Goal: Task Accomplishment & Management: Manage account settings

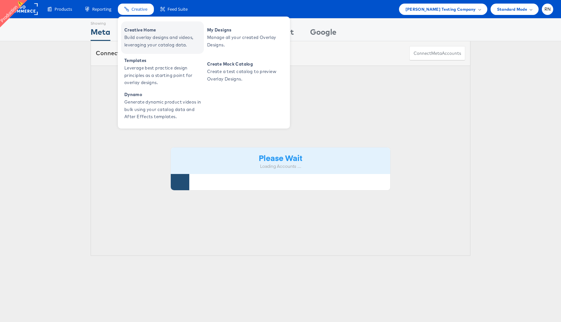
click at [141, 33] on span "Creative Home" at bounding box center [163, 29] width 78 height 7
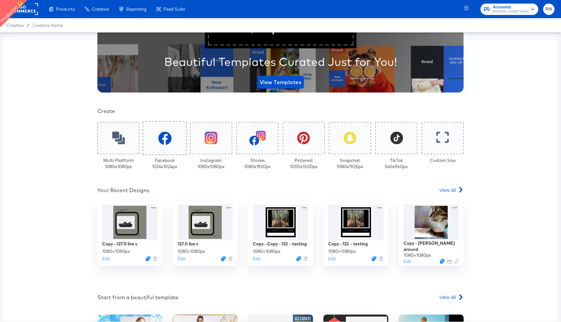
scroll to position [70, 0]
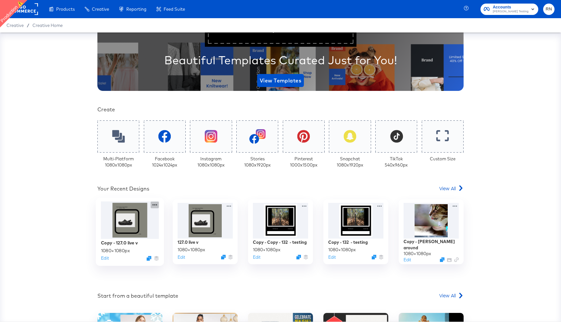
click at [155, 204] on icon at bounding box center [155, 205] width 8 height 7
click at [450, 186] on span "View All" at bounding box center [447, 188] width 17 height 6
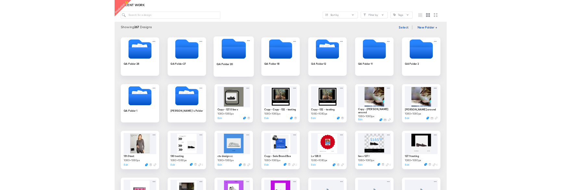
scroll to position [81, 0]
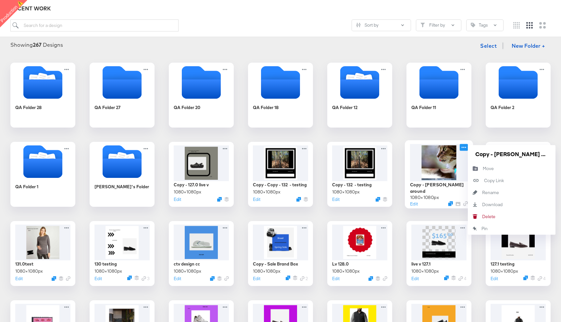
click at [463, 146] on icon at bounding box center [464, 147] width 8 height 7
click at [482, 216] on div "Delete Delete" at bounding box center [482, 216] width 0 height 0
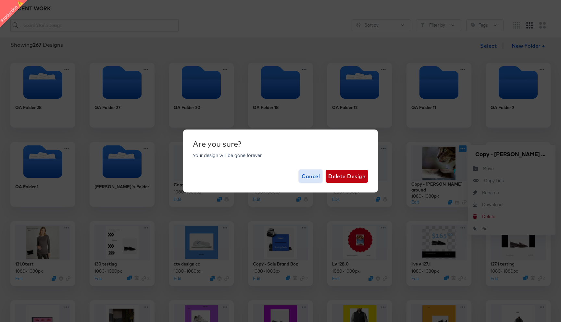
click at [309, 175] on span "Cancel" at bounding box center [310, 176] width 18 height 9
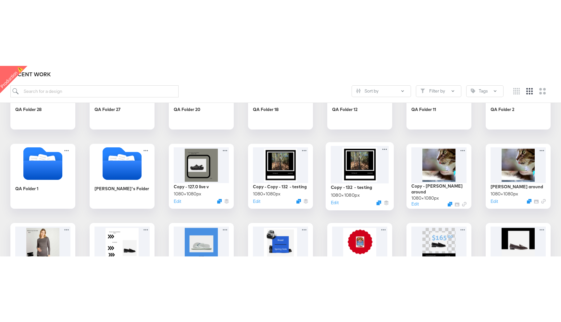
scroll to position [146, 0]
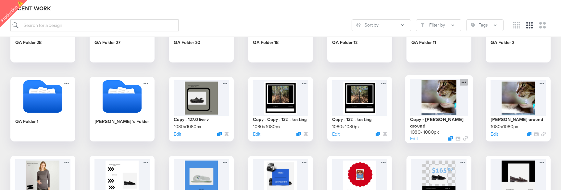
click at [464, 82] on icon at bounding box center [464, 82] width 8 height 7
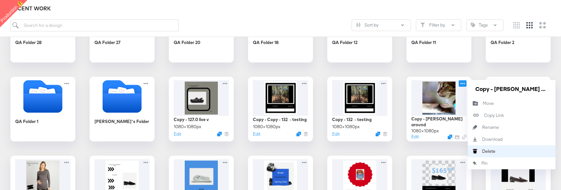
click at [482, 152] on div "Delete Delete" at bounding box center [482, 152] width 0 height 0
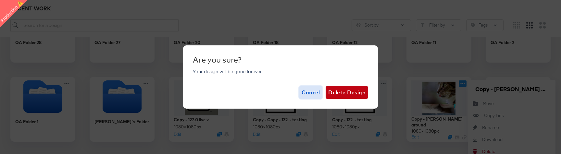
click at [311, 98] on button "Cancel" at bounding box center [310, 92] width 23 height 13
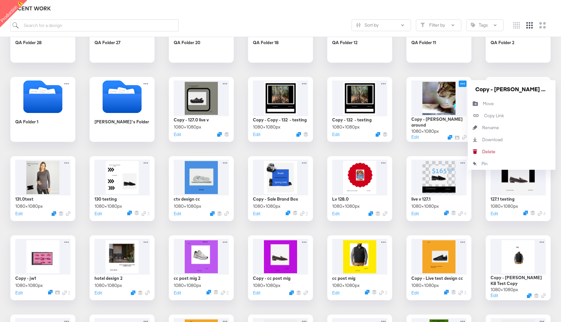
click at [400, 75] on div "QA Folder 28 QA Folder 27 QA Folder 20 QA Folder 18 QA Folder 12 QA Folder 11 Q…" at bounding box center [280, 307] width 548 height 619
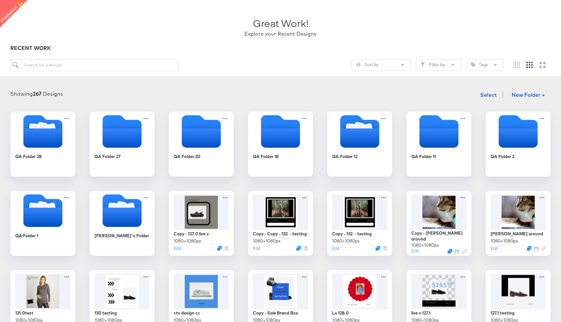
scroll to position [0, 0]
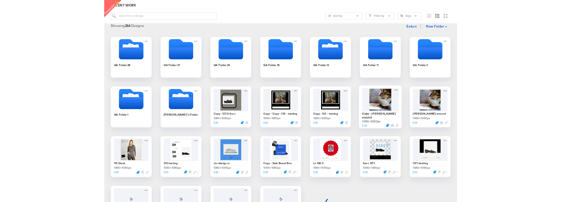
scroll to position [88, 0]
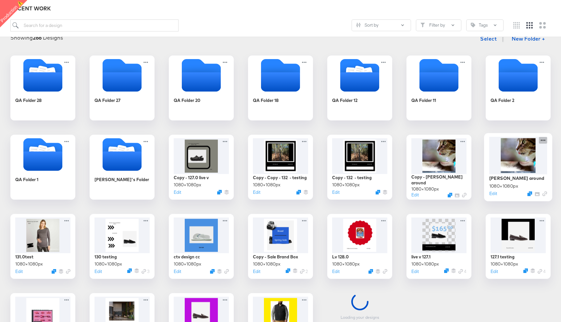
click at [544, 138] on icon at bounding box center [543, 140] width 8 height 7
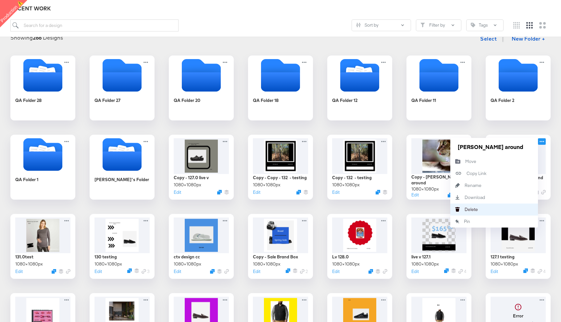
click at [494, 206] on button "[PERSON_NAME]" at bounding box center [494, 209] width 88 height 12
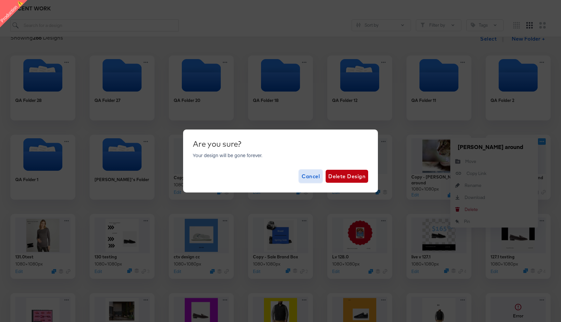
click at [314, 175] on span "Cancel" at bounding box center [310, 176] width 18 height 9
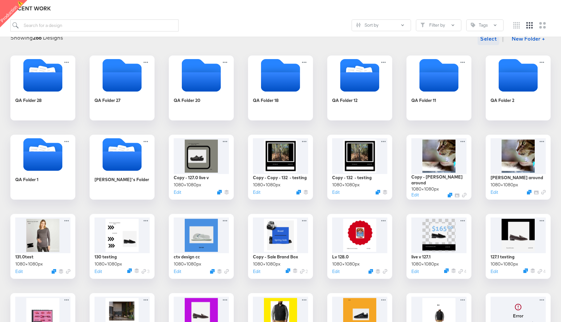
click at [493, 39] on span "Select" at bounding box center [488, 38] width 17 height 9
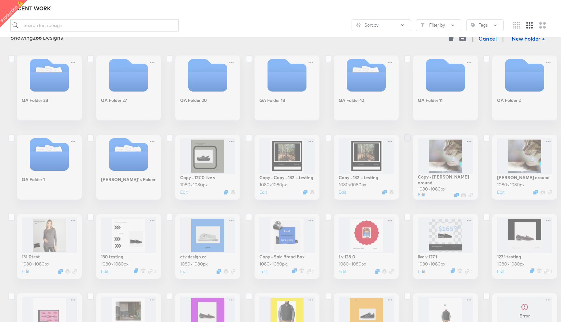
click at [408, 139] on icon at bounding box center [407, 137] width 6 height 7
click at [0, 0] on input "checkbox" at bounding box center [0, 0] width 0 height 0
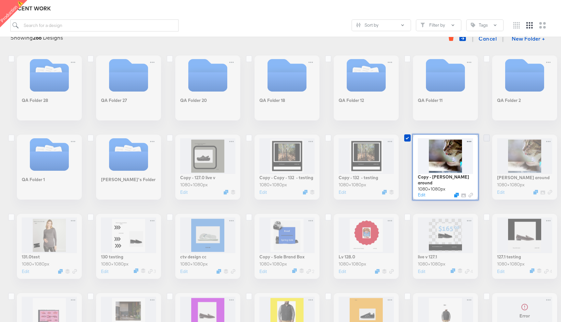
click at [484, 138] on icon at bounding box center [486, 137] width 6 height 7
click at [0, 0] on input "checkbox" at bounding box center [0, 0] width 0 height 0
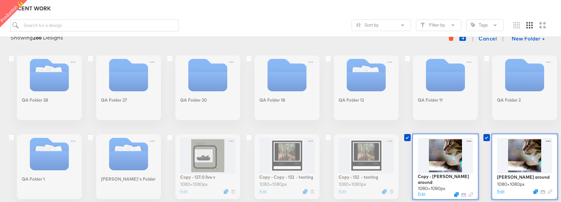
click at [469, 142] on div "Copy - HF messing around 1080 × 1080 px Edit" at bounding box center [438, 167] width 65 height 65
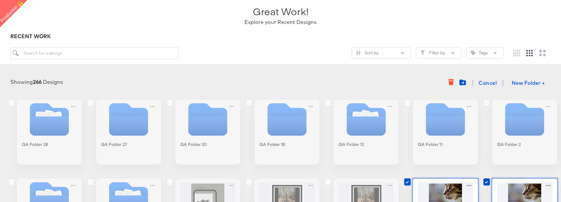
scroll to position [43, 0]
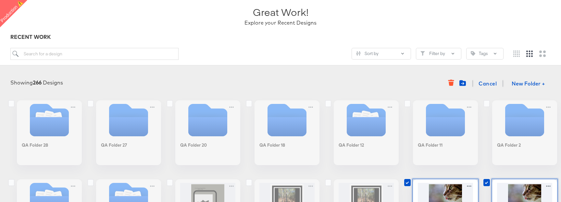
click at [418, 84] on div "Showing 266 Designs Cancel New Folder +" at bounding box center [280, 83] width 548 height 13
click at [450, 85] on icon "button" at bounding box center [450, 84] width 5 height 4
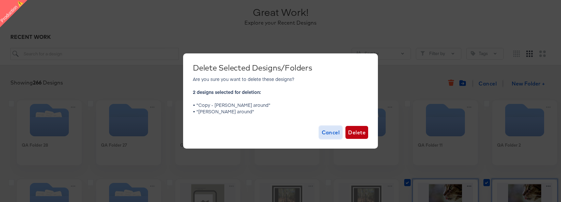
click at [328, 133] on span "Cancel" at bounding box center [331, 132] width 18 height 9
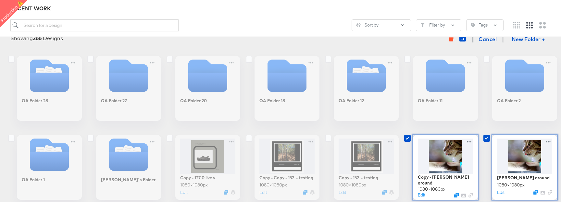
scroll to position [91, 0]
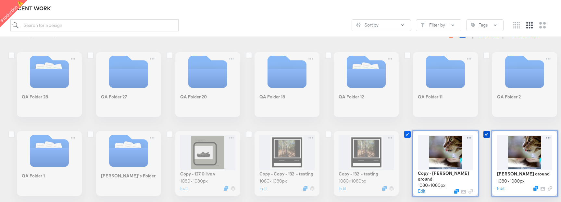
click at [407, 135] on icon at bounding box center [407, 134] width 6 height 7
click at [0, 0] on input "checkbox" at bounding box center [0, 0] width 0 height 0
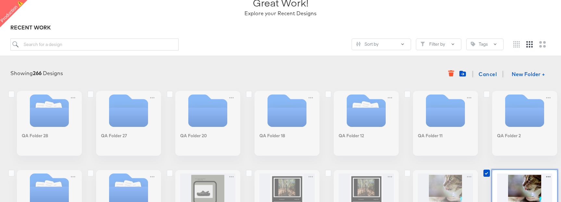
scroll to position [0, 0]
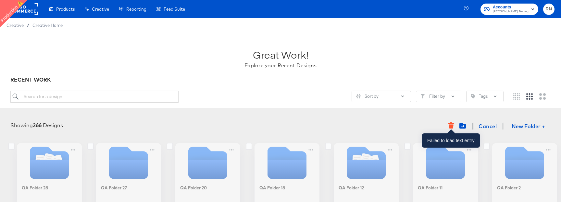
click at [451, 126] on icon "button" at bounding box center [450, 127] width 5 height 4
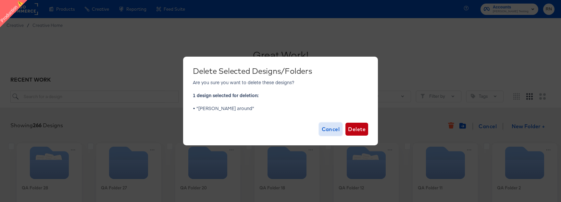
click at [326, 130] on span "Cancel" at bounding box center [331, 129] width 18 height 9
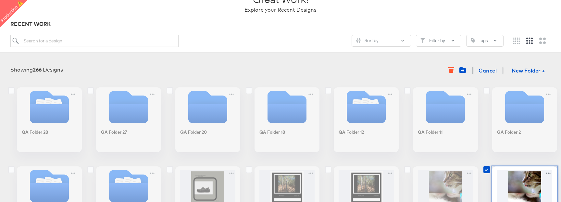
scroll to position [58, 0]
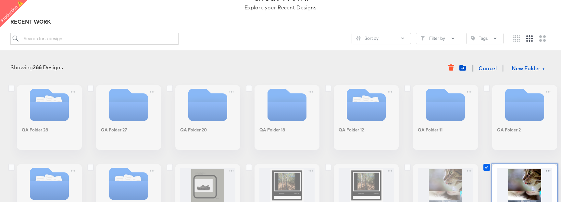
click at [486, 168] on icon at bounding box center [486, 167] width 6 height 7
click at [0, 0] on input "checkbox" at bounding box center [0, 0] width 0 height 0
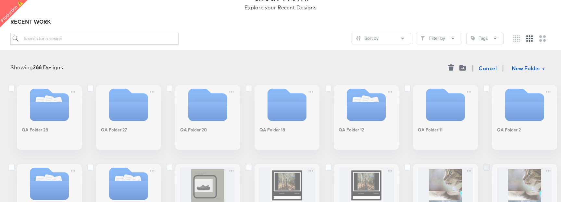
click at [486, 168] on icon at bounding box center [486, 167] width 6 height 7
click at [0, 0] on input "checkbox" at bounding box center [0, 0] width 0 height 0
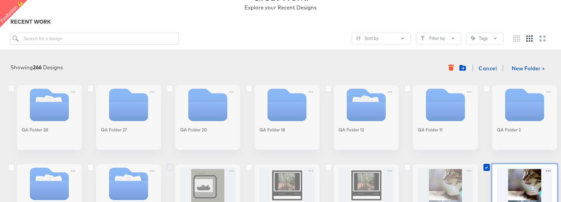
click at [170, 166] on icon at bounding box center [169, 167] width 6 height 7
click at [0, 0] on input "checkbox" at bounding box center [0, 0] width 0 height 0
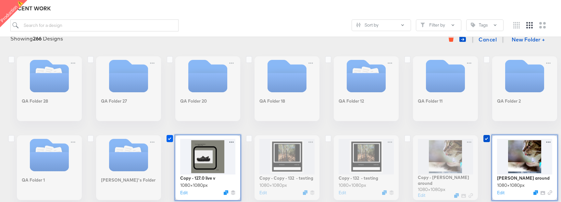
scroll to position [104, 0]
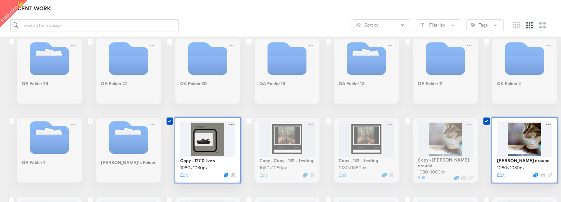
click at [231, 124] on div "Copy - 127.0 live v 1080 × 1080 px Edit" at bounding box center [201, 150] width 65 height 65
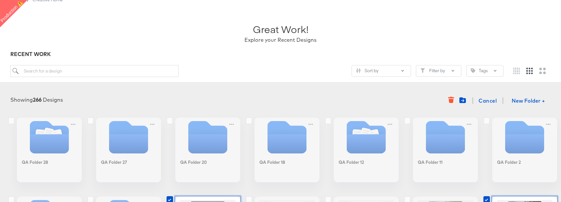
scroll to position [0, 0]
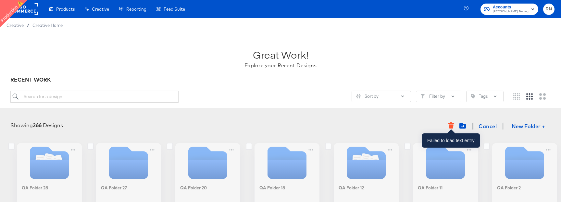
click at [449, 124] on icon "button" at bounding box center [451, 126] width 6 height 6
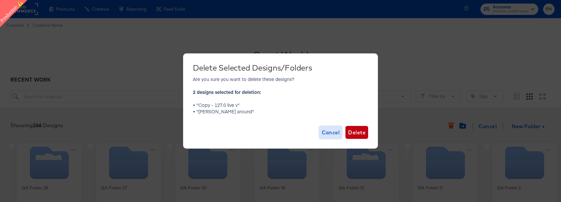
click at [326, 134] on span "Cancel" at bounding box center [331, 132] width 18 height 9
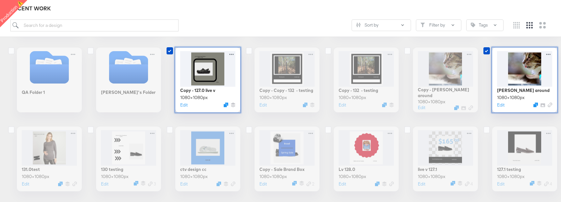
scroll to position [168, 0]
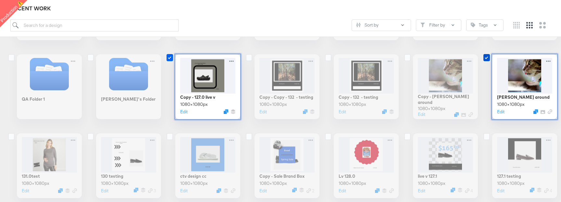
click at [168, 59] on icon at bounding box center [169, 57] width 6 height 7
click at [0, 0] on input "checkbox" at bounding box center [0, 0] width 0 height 0
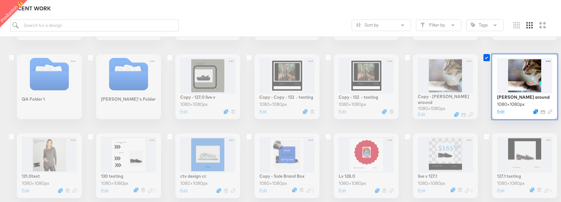
click at [486, 60] on icon at bounding box center [486, 57] width 6 height 7
click at [0, 0] on input "checkbox" at bounding box center [0, 0] width 0 height 0
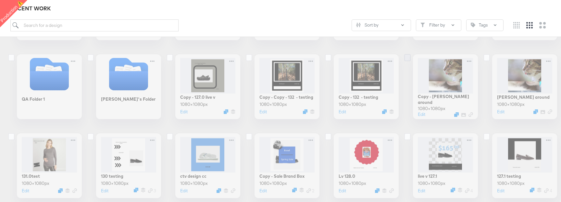
click at [408, 59] on icon at bounding box center [407, 57] width 6 height 7
click at [0, 0] on input "checkbox" at bounding box center [0, 0] width 0 height 0
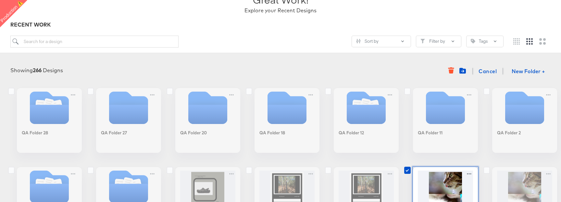
scroll to position [35, 0]
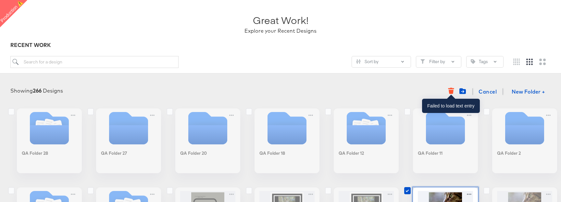
click at [450, 89] on icon "button" at bounding box center [451, 88] width 6 height 1
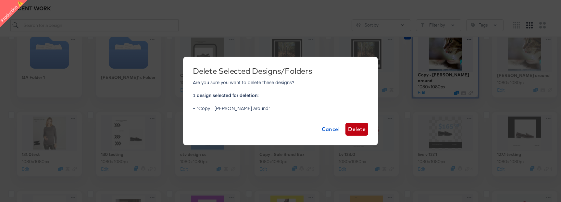
scroll to position [181, 0]
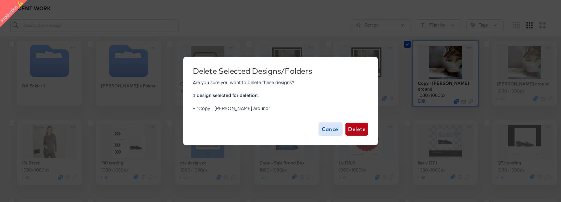
click at [334, 129] on span "Cancel" at bounding box center [331, 129] width 18 height 9
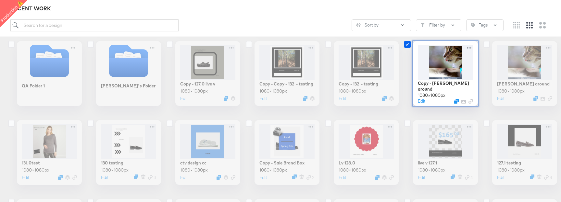
click at [405, 46] on icon at bounding box center [407, 44] width 6 height 7
click at [0, 0] on input "checkbox" at bounding box center [0, 0] width 0 height 0
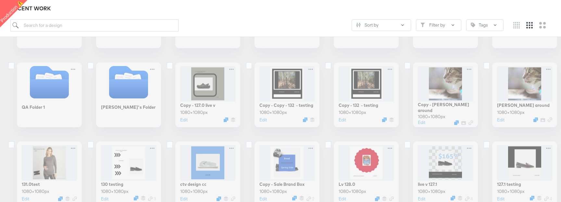
scroll to position [158, 0]
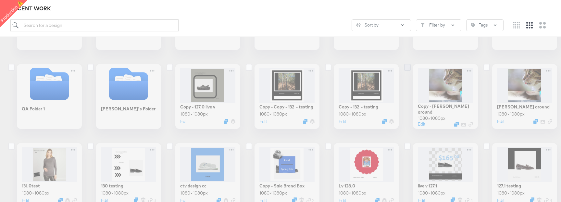
click at [409, 69] on icon at bounding box center [407, 67] width 6 height 7
click at [0, 0] on input "checkbox" at bounding box center [0, 0] width 0 height 0
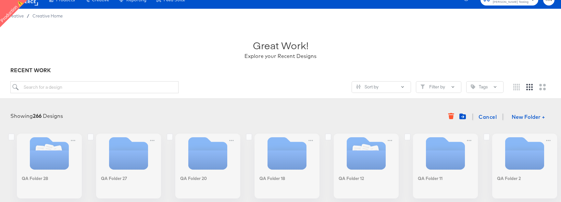
scroll to position [0, 0]
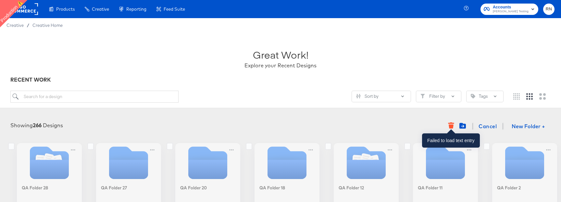
click at [449, 128] on icon "button" at bounding box center [450, 127] width 5 height 4
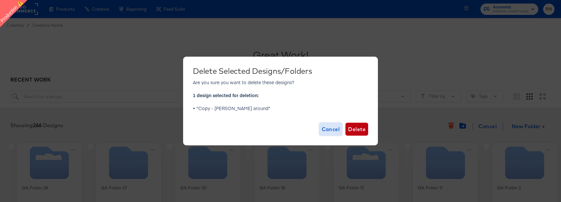
click at [329, 127] on span "Cancel" at bounding box center [331, 129] width 18 height 9
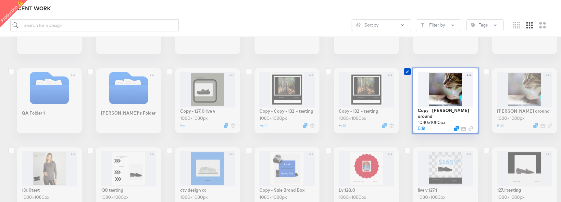
scroll to position [155, 0]
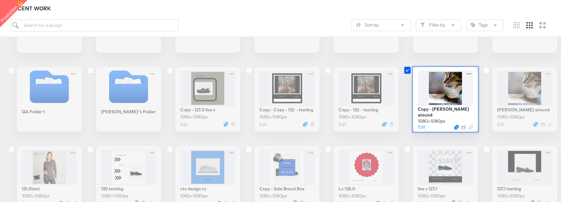
click at [406, 69] on icon at bounding box center [407, 70] width 6 height 7
click at [0, 0] on input "checkbox" at bounding box center [0, 0] width 0 height 0
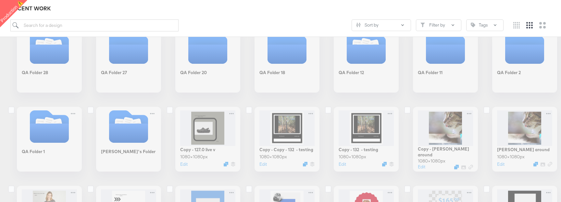
scroll to position [115, 0]
click at [407, 110] on icon at bounding box center [407, 110] width 6 height 7
click at [0, 0] on input "checkbox" at bounding box center [0, 0] width 0 height 0
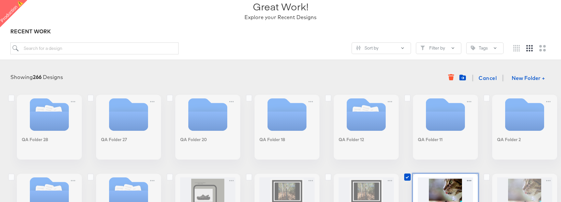
scroll to position [20, 0]
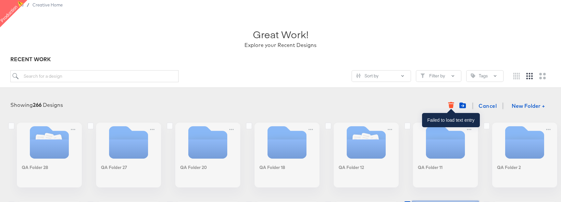
click at [451, 103] on icon "button" at bounding box center [451, 102] width 6 height 1
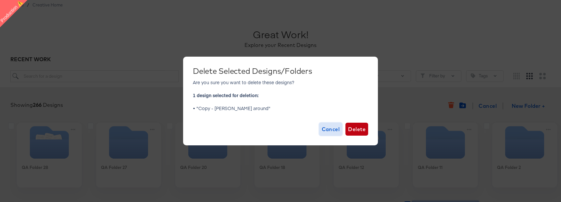
click at [324, 130] on span "Cancel" at bounding box center [331, 129] width 18 height 9
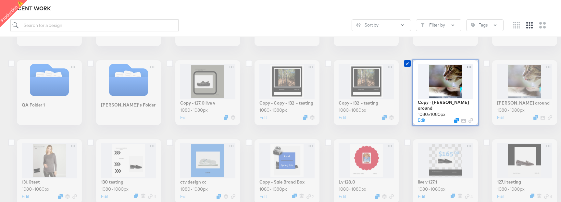
scroll to position [162, 0]
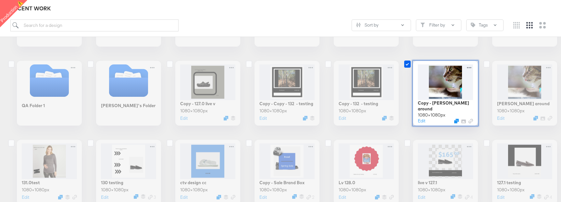
click at [408, 66] on icon at bounding box center [407, 64] width 6 height 7
click at [0, 0] on input "checkbox" at bounding box center [0, 0] width 0 height 0
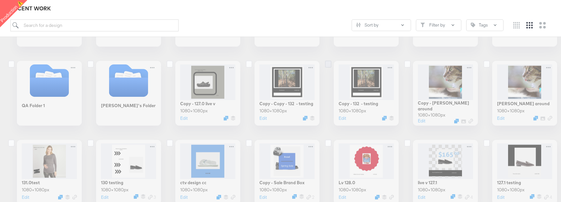
click at [327, 64] on icon at bounding box center [328, 64] width 6 height 7
click at [0, 0] on input "checkbox" at bounding box center [0, 0] width 0 height 0
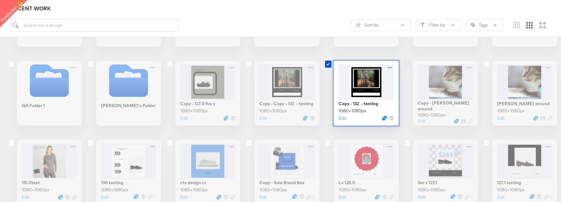
click at [407, 66] on icon at bounding box center [407, 64] width 6 height 7
click at [0, 0] on input "checkbox" at bounding box center [0, 0] width 0 height 0
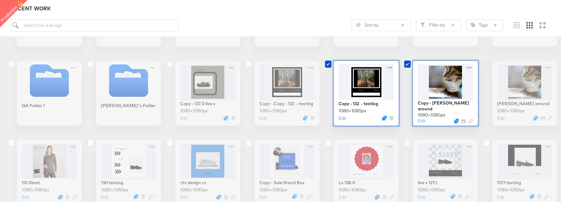
click at [485, 65] on icon at bounding box center [486, 64] width 6 height 7
click at [0, 0] on input "checkbox" at bounding box center [0, 0] width 0 height 0
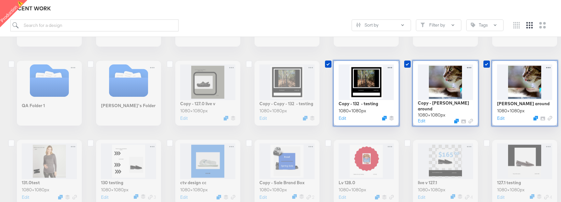
scroll to position [0, 0]
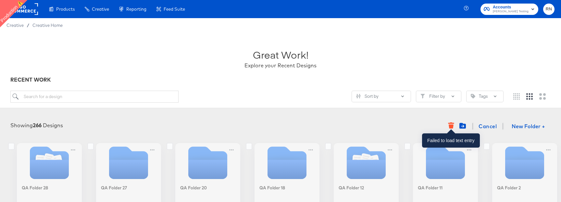
click at [450, 124] on icon "button" at bounding box center [451, 123] width 6 height 1
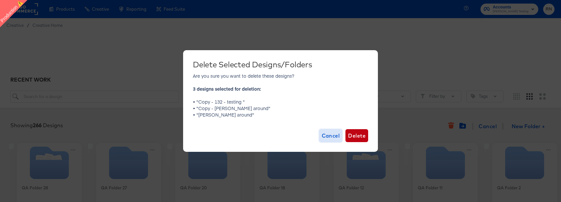
click at [328, 139] on span "Cancel" at bounding box center [331, 135] width 18 height 9
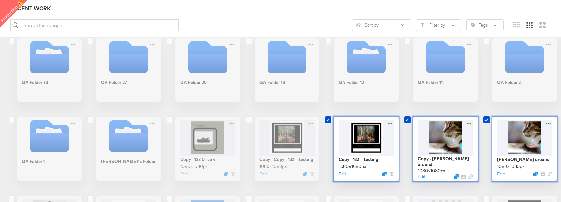
scroll to position [110, 0]
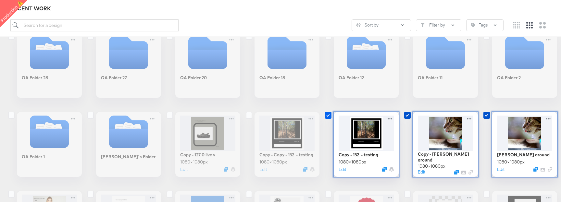
click at [328, 114] on icon at bounding box center [328, 115] width 6 height 7
click at [0, 0] on input "checkbox" at bounding box center [0, 0] width 0 height 0
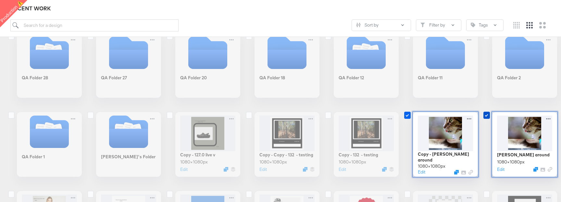
click at [405, 116] on icon at bounding box center [407, 115] width 6 height 7
click at [0, 0] on input "checkbox" at bounding box center [0, 0] width 0 height 0
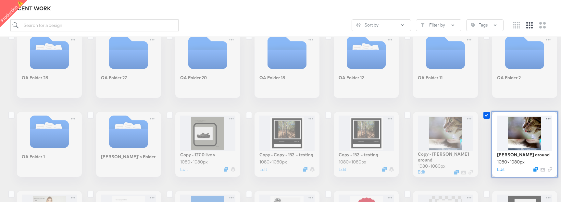
click at [487, 117] on icon at bounding box center [486, 115] width 6 height 7
click at [0, 0] on input "checkbox" at bounding box center [0, 0] width 0 height 0
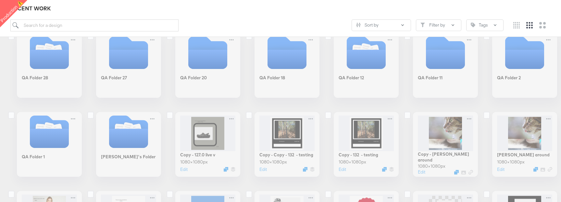
scroll to position [0, 0]
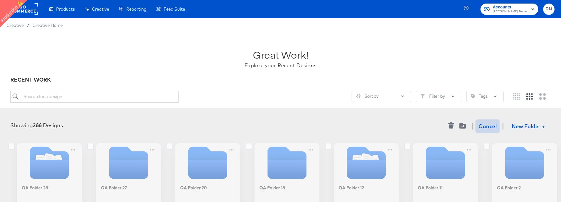
click at [487, 127] on span "Cancel" at bounding box center [487, 126] width 18 height 9
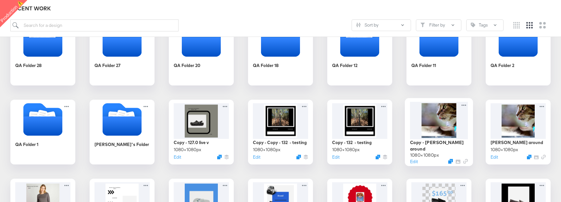
scroll to position [125, 0]
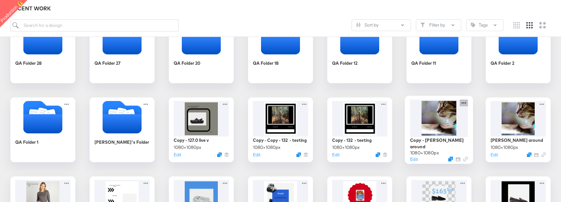
click at [464, 103] on icon at bounding box center [463, 103] width 5 height 1
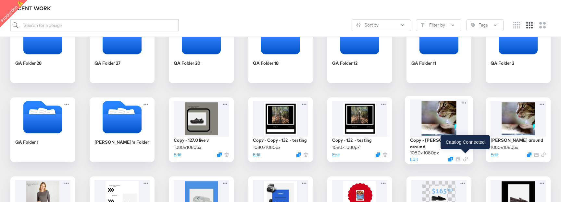
click at [466, 159] on icon "Link" at bounding box center [466, 160] width 2 height 2
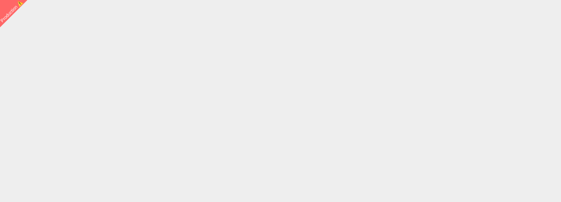
scroll to position [101, 0]
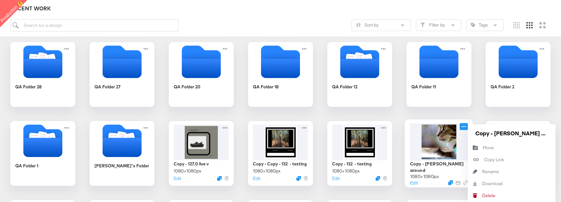
click at [464, 127] on icon at bounding box center [463, 126] width 5 height 1
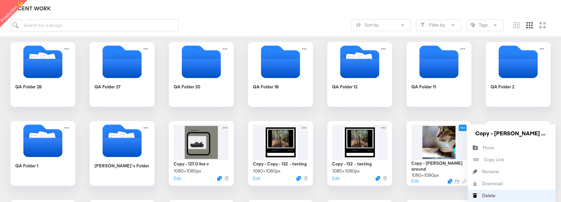
click at [488, 199] on button "Delete Delete" at bounding box center [512, 196] width 88 height 12
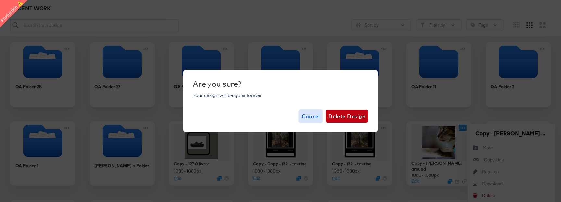
click at [309, 115] on span "Cancel" at bounding box center [310, 116] width 18 height 9
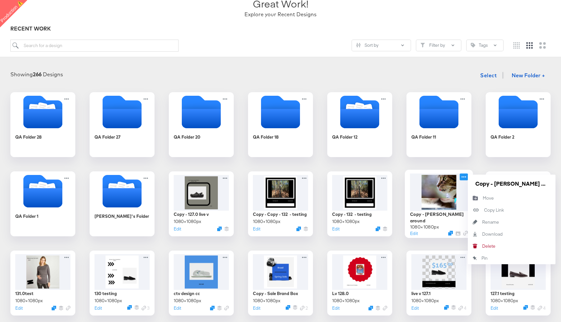
scroll to position [52, 0]
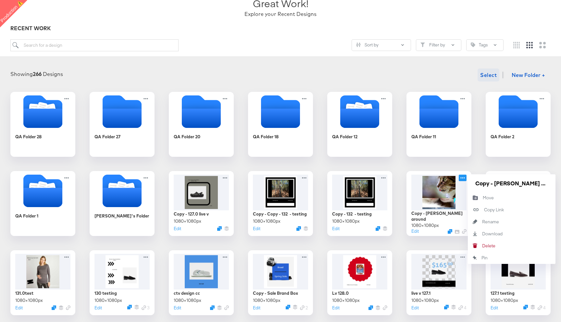
click at [490, 74] on span "Select" at bounding box center [488, 74] width 17 height 9
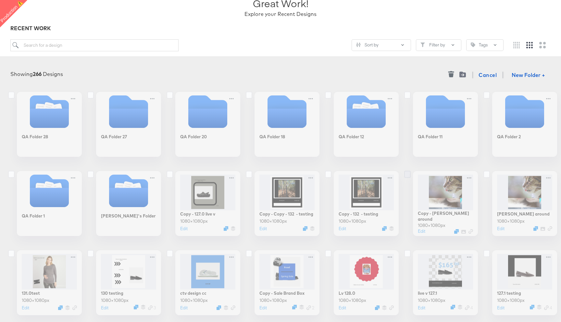
click at [409, 173] on icon at bounding box center [407, 174] width 6 height 7
click at [0, 0] on input "checkbox" at bounding box center [0, 0] width 0 height 0
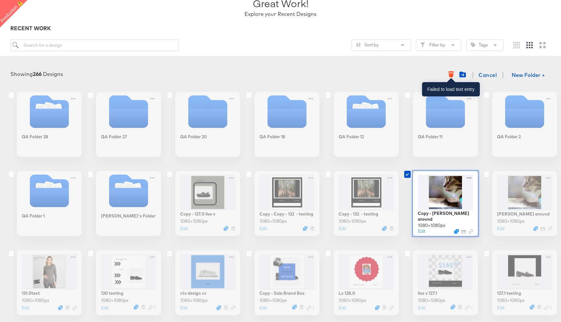
click at [450, 75] on icon "button" at bounding box center [450, 75] width 5 height 4
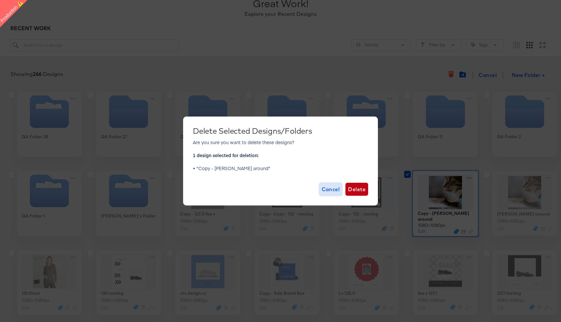
click at [327, 189] on span "Cancel" at bounding box center [331, 189] width 18 height 9
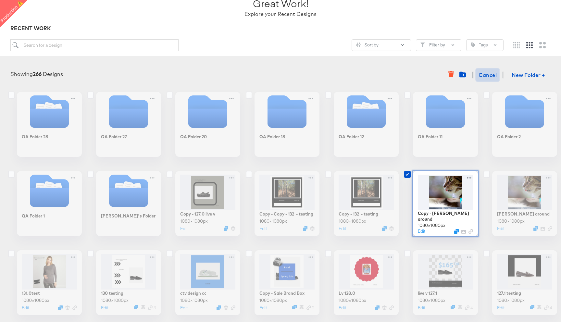
click at [489, 76] on span "Cancel" at bounding box center [487, 74] width 18 height 9
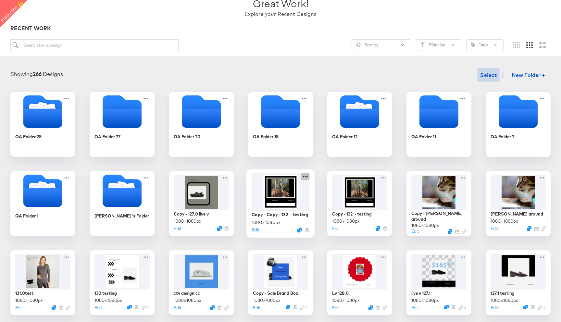
click at [306, 177] on icon at bounding box center [305, 176] width 8 height 7
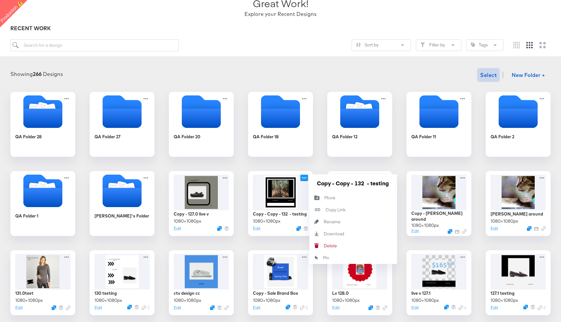
click at [360, 61] on article "Great Work! Explore your Recent Designs RECENT WORK Sort by Filter by Tags Show…" at bounding box center [280, 203] width 561 height 445
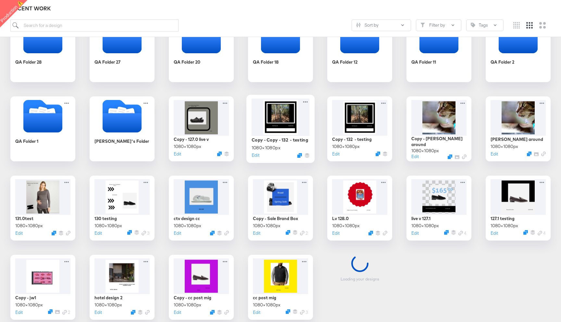
scroll to position [161, 0]
